Goal: Check status: Check status

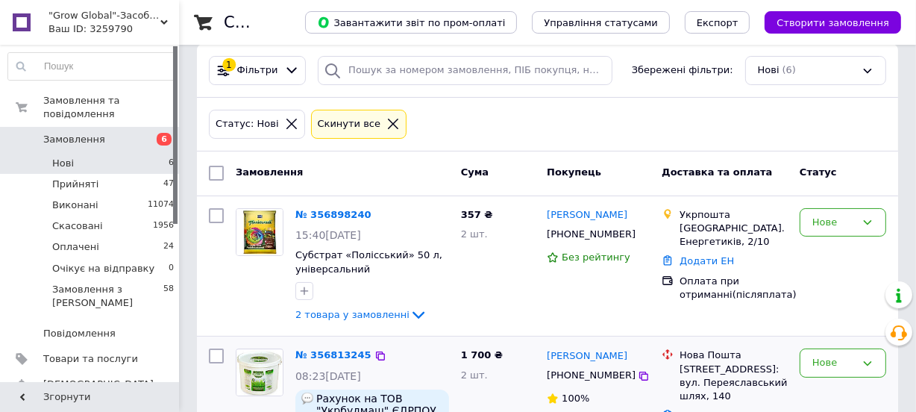
scroll to position [203, 0]
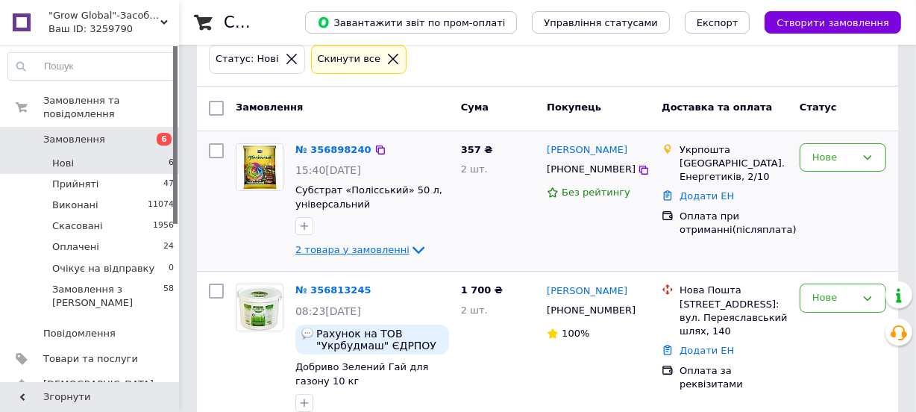
click at [410, 248] on icon at bounding box center [419, 250] width 18 height 18
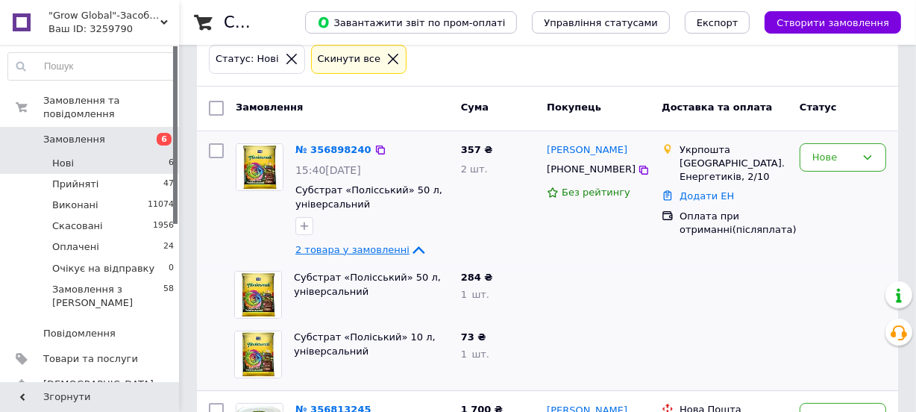
click at [410, 248] on icon at bounding box center [419, 250] width 18 height 18
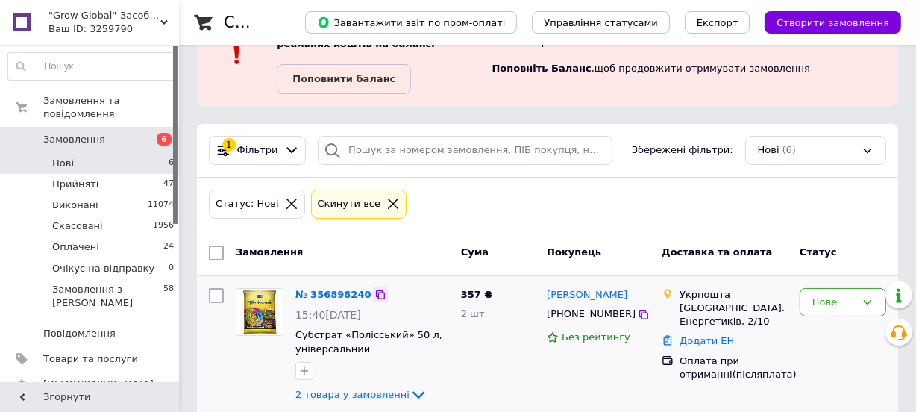
scroll to position [0, 0]
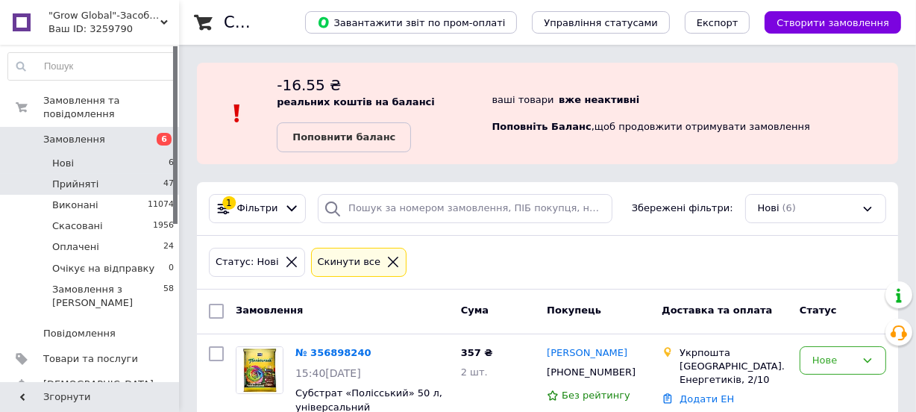
click at [119, 178] on li "Прийняті 47" at bounding box center [91, 184] width 183 height 21
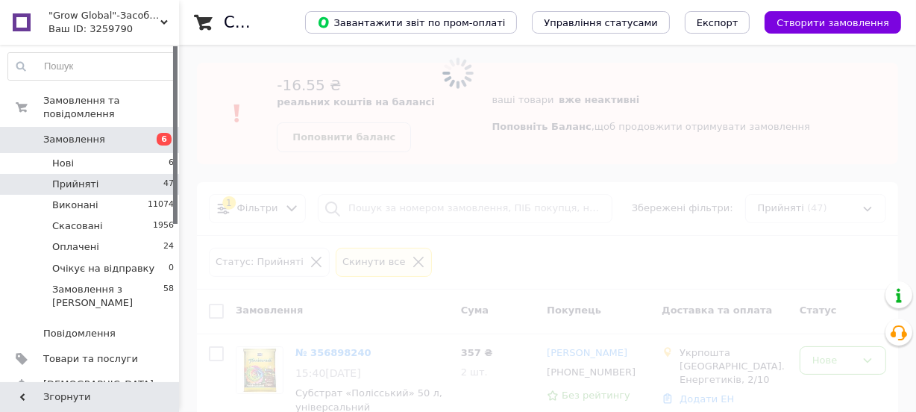
click at [124, 174] on li "Прийняті 47" at bounding box center [91, 184] width 183 height 21
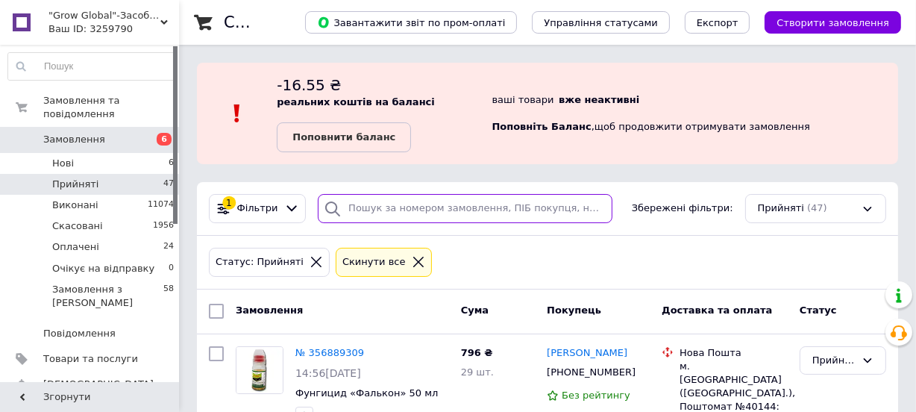
click at [372, 199] on input "search" at bounding box center [465, 208] width 295 height 29
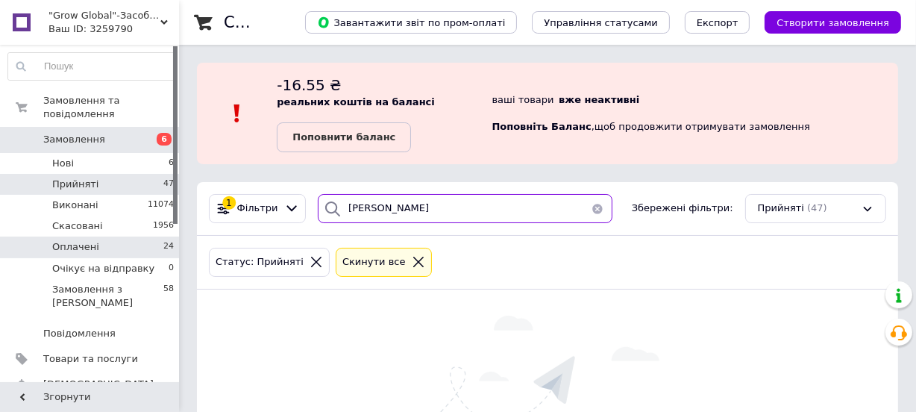
type input "Ломако"
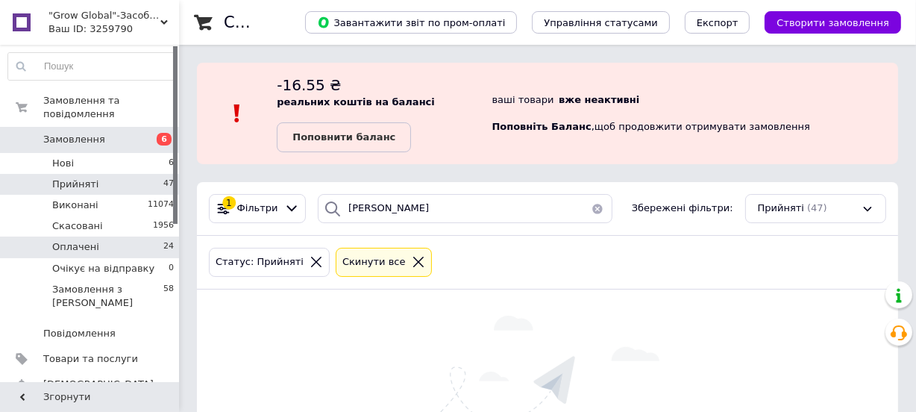
click at [124, 236] on li "Оплачені 24" at bounding box center [91, 246] width 183 height 21
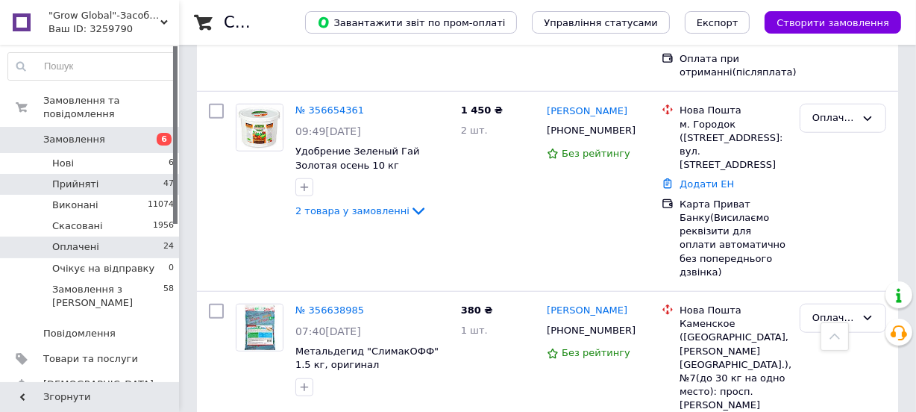
scroll to position [1153, 0]
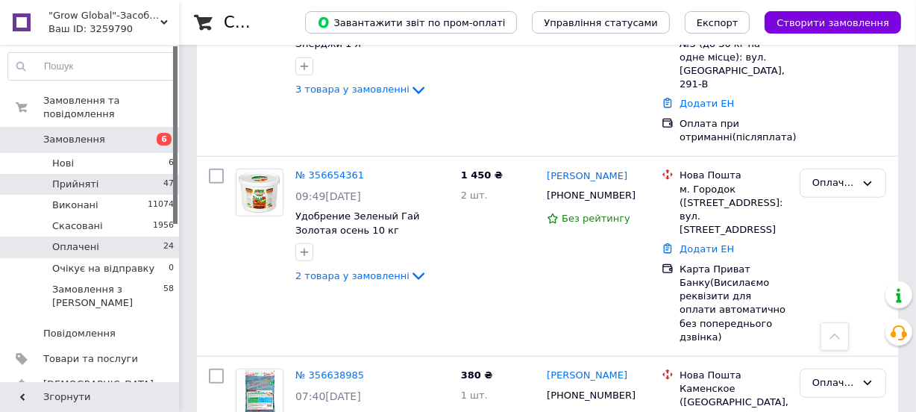
click at [109, 176] on li "Прийняті 47" at bounding box center [91, 184] width 183 height 21
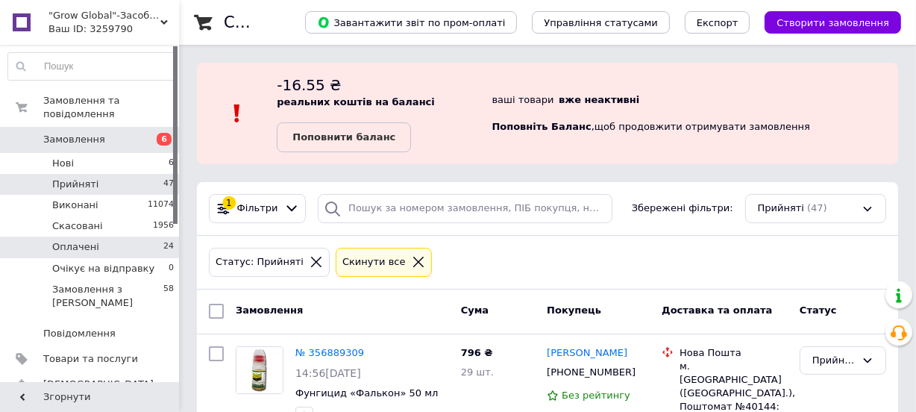
click at [115, 236] on li "Оплачені 24" at bounding box center [91, 246] width 183 height 21
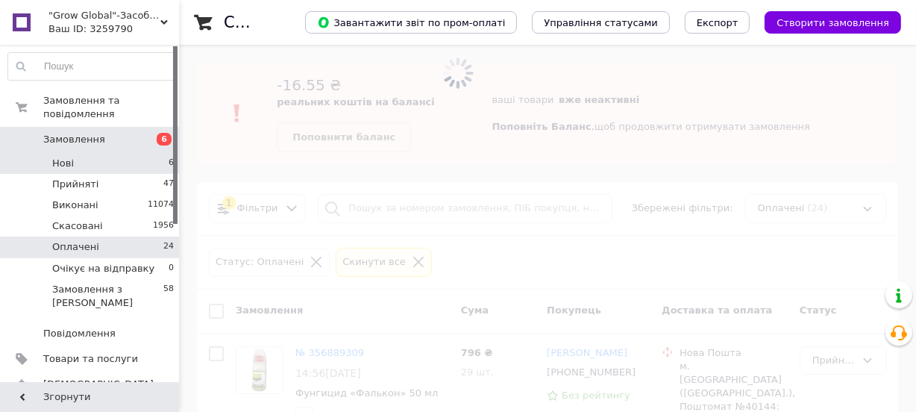
click at [113, 153] on li "Нові 6" at bounding box center [91, 163] width 183 height 21
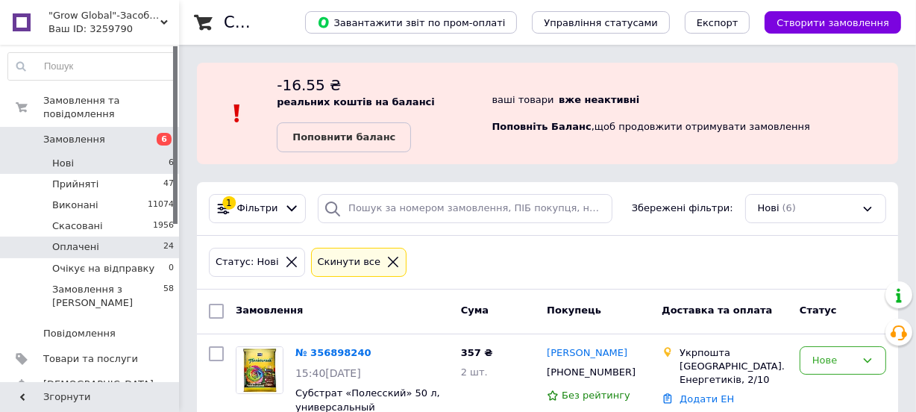
click at [119, 236] on li "Оплачені 24" at bounding box center [91, 246] width 183 height 21
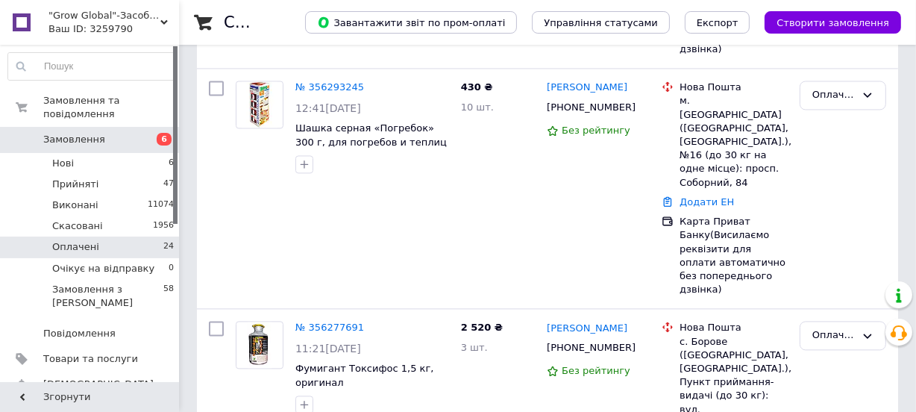
scroll to position [3258, 0]
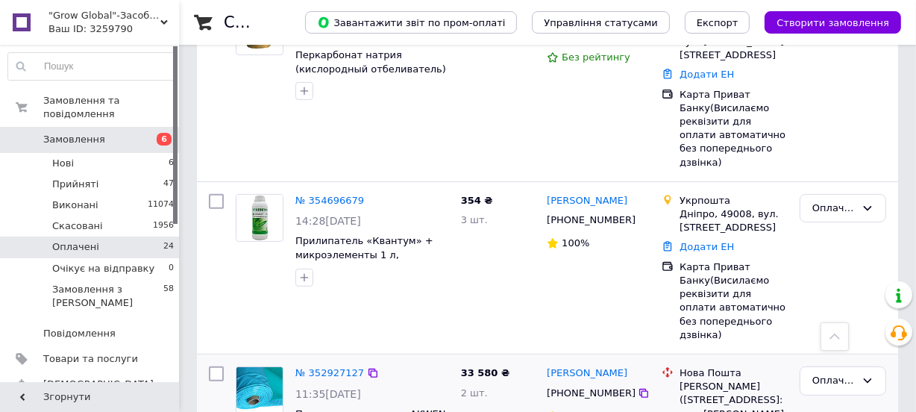
scroll to position [579, 0]
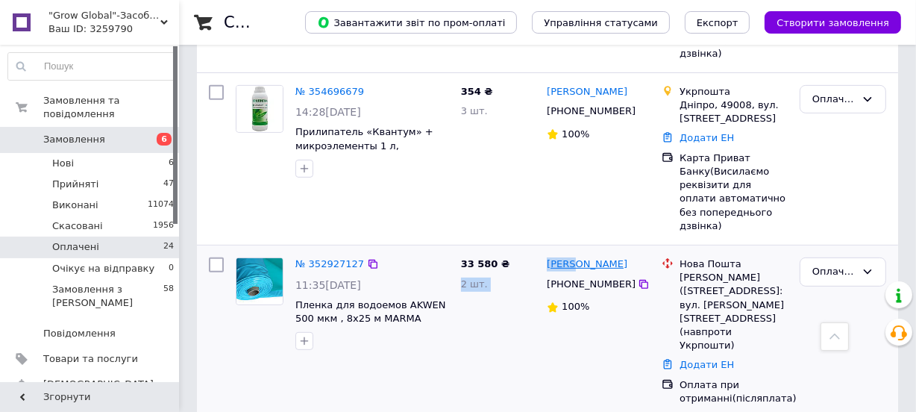
drag, startPoint x: 545, startPoint y: 222, endPoint x: 568, endPoint y: 222, distance: 23.1
click at [568, 251] on div "№ 352927127 11:35, 16.07.2025 Пленка для водоемов AKWEN 500 мкм , 8х25 м MARMA …" at bounding box center [547, 331] width 689 height 160
click at [580, 184] on div "Ольга Калашнікова +380993672435 100%" at bounding box center [598, 159] width 115 height 160
drag, startPoint x: 543, startPoint y: 220, endPoint x: 580, endPoint y: 219, distance: 36.6
click at [580, 251] on div "Засідко Олександр +380974004006 100%" at bounding box center [598, 331] width 115 height 160
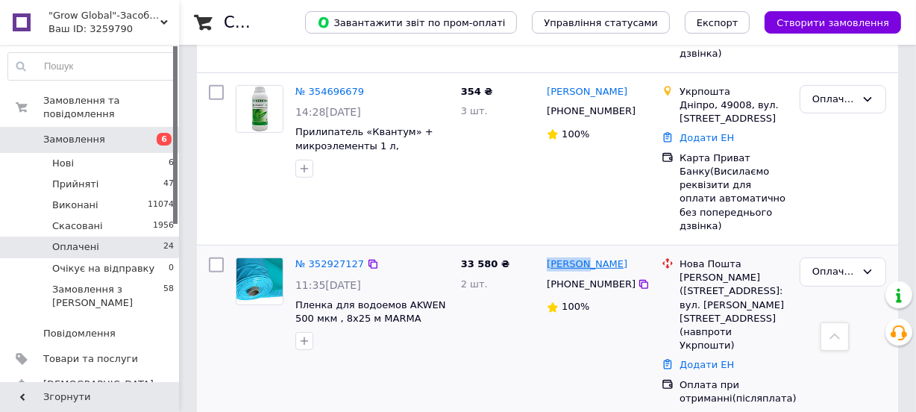
copy link "Засідко"
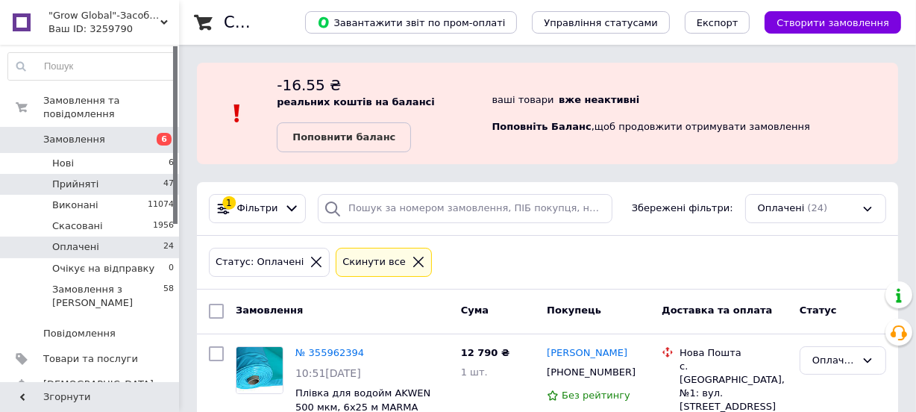
click at [134, 174] on li "Прийняті 47" at bounding box center [91, 184] width 183 height 21
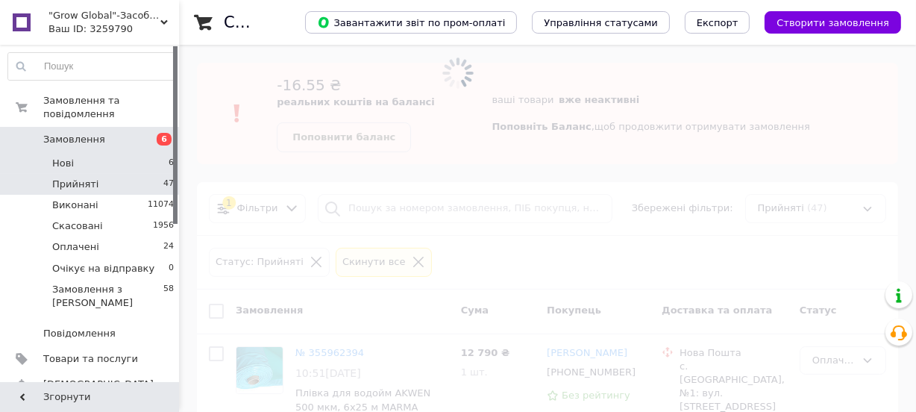
click at [128, 153] on li "Нові 6" at bounding box center [91, 163] width 183 height 21
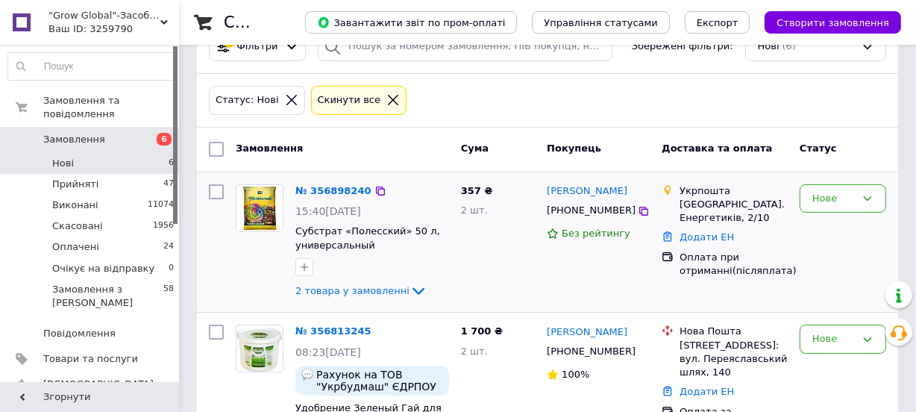
scroll to position [203, 0]
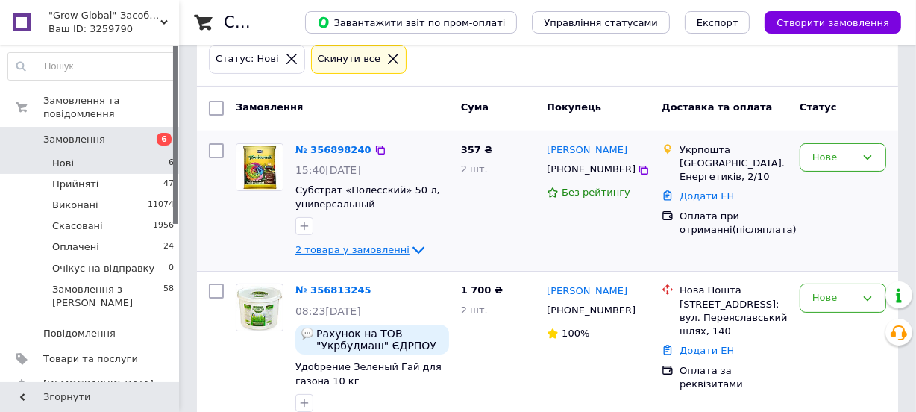
click at [410, 245] on icon at bounding box center [419, 250] width 18 height 18
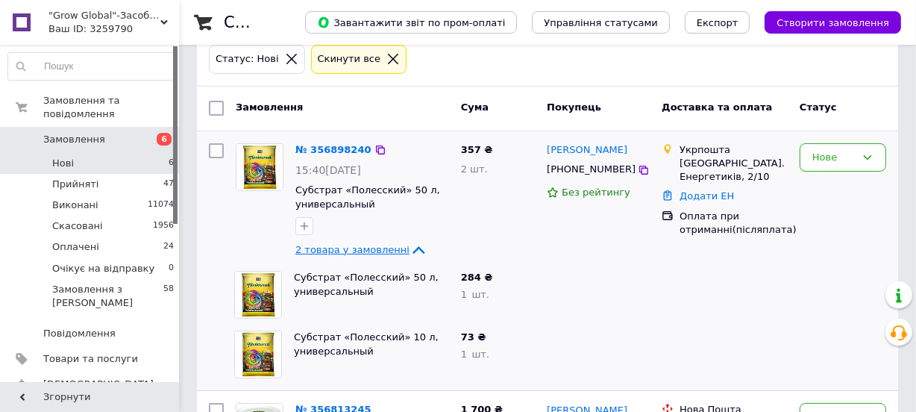
click at [410, 249] on icon at bounding box center [419, 250] width 18 height 18
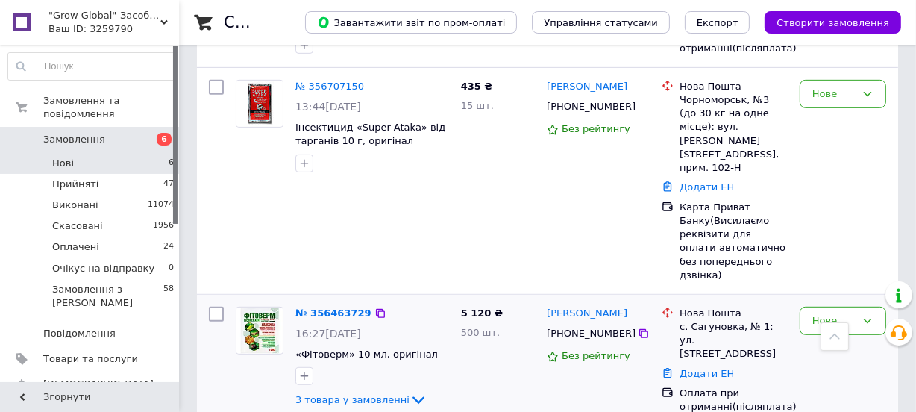
scroll to position [804, 0]
